Goal: Contribute content

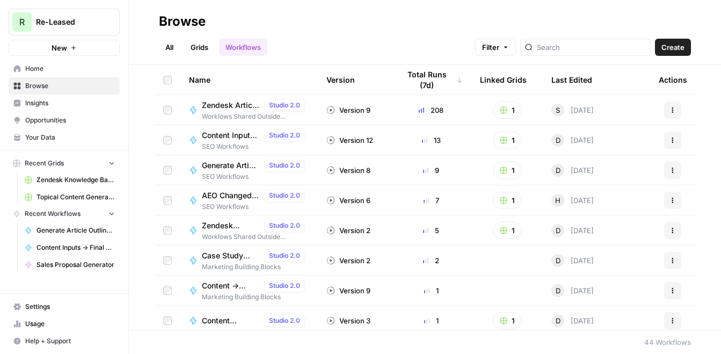
click at [67, 196] on span "Topical Content Generation Grid" at bounding box center [75, 197] width 78 height 10
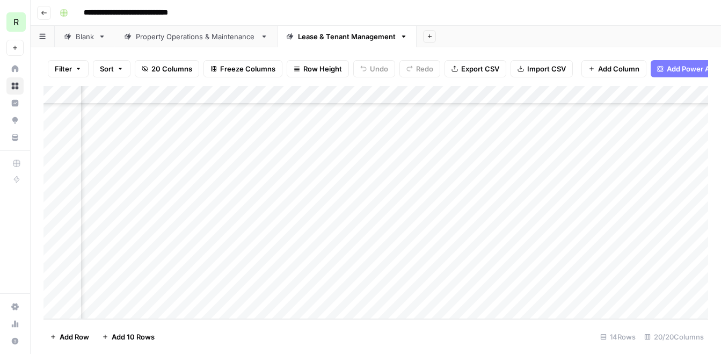
scroll to position [58, 1853]
click at [434, 200] on div "Add Column" at bounding box center [375, 202] width 664 height 233
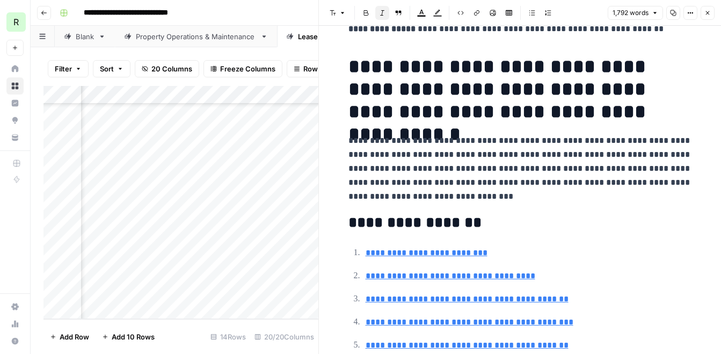
scroll to position [26, 0]
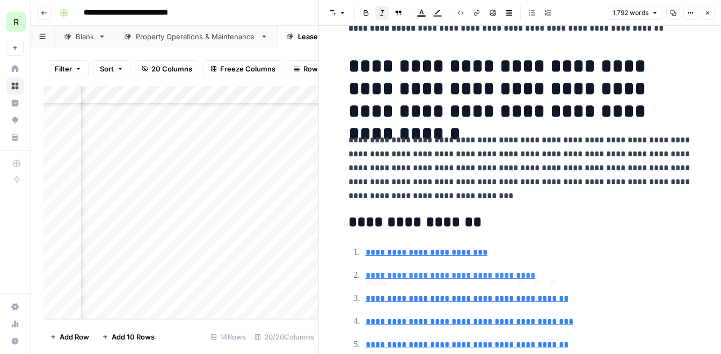
type input "#technology"
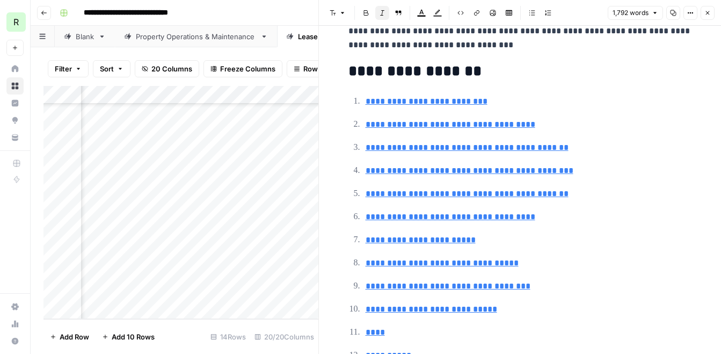
scroll to position [217, 0]
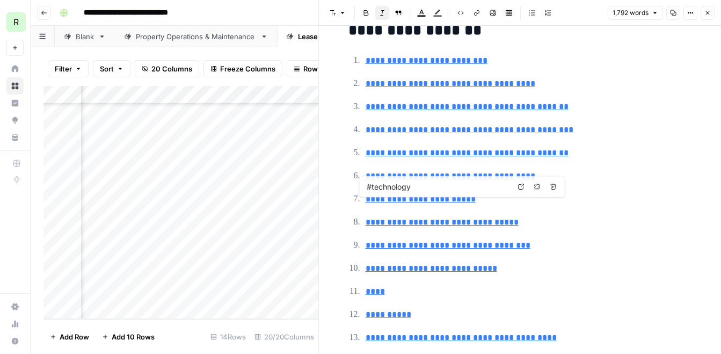
type input "#change-management"
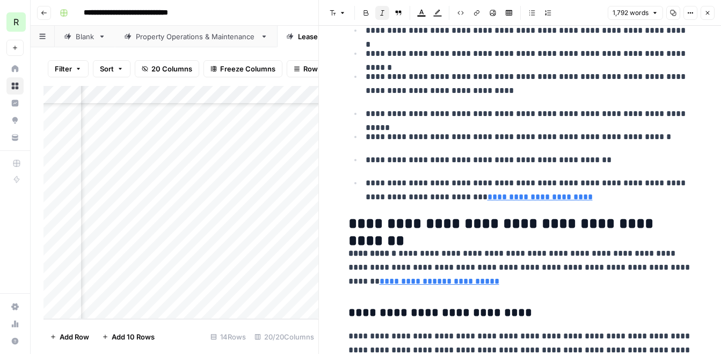
scroll to position [1327, 0]
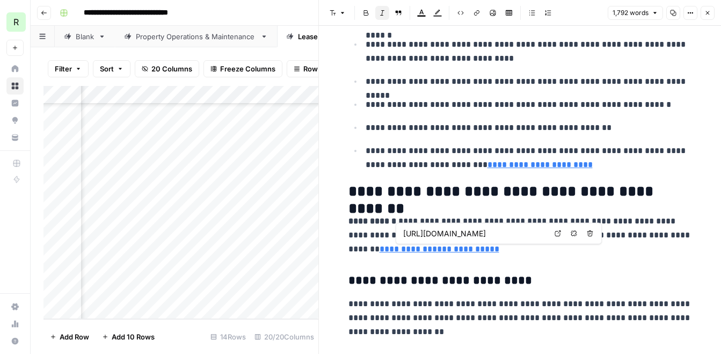
type input "[URL][DOMAIN_NAME]"
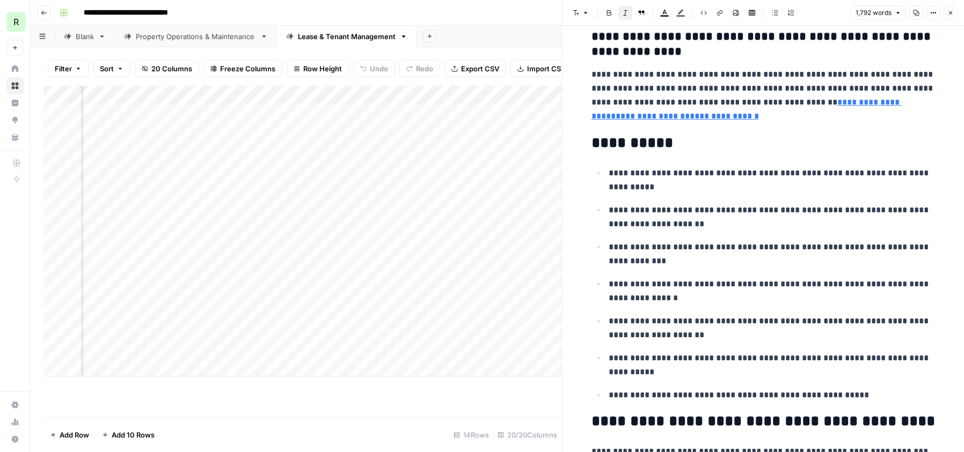
scroll to position [4093, 0]
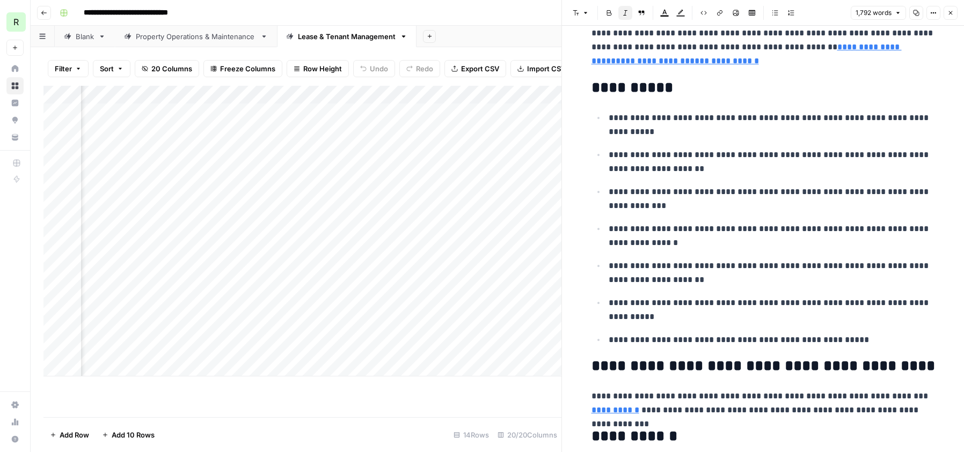
click at [951, 12] on icon "button" at bounding box center [951, 13] width 4 height 4
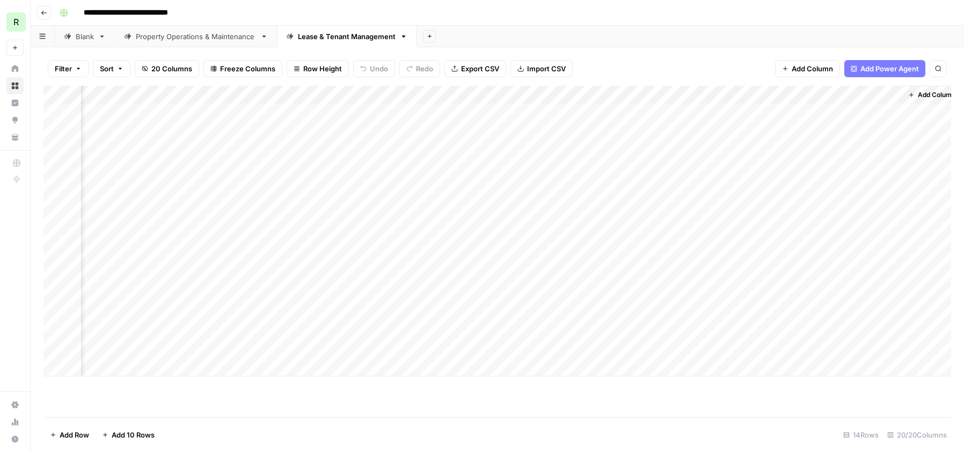
scroll to position [0, 1781]
